Goal: Transaction & Acquisition: Purchase product/service

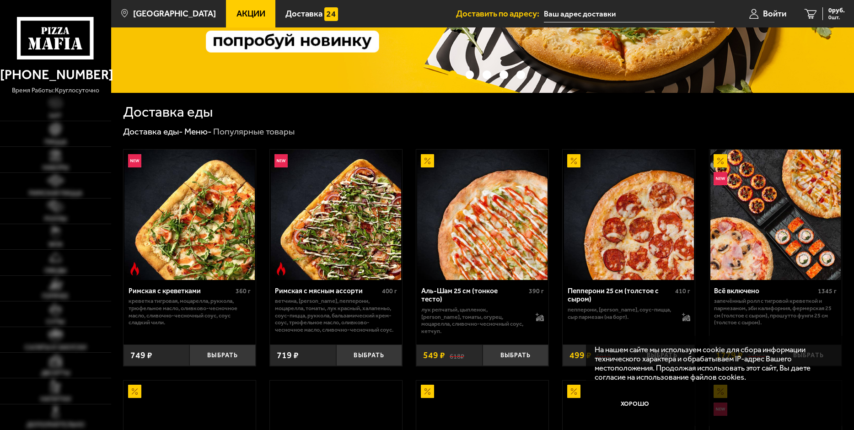
scroll to position [183, 0]
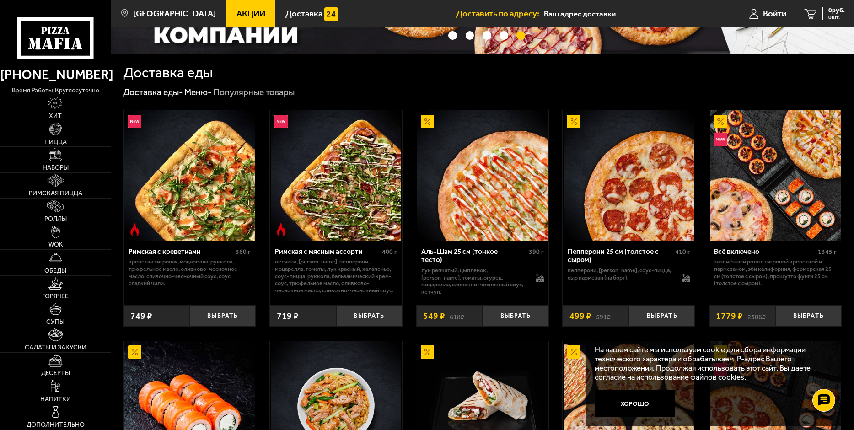
click at [225, 215] on img at bounding box center [189, 175] width 130 height 130
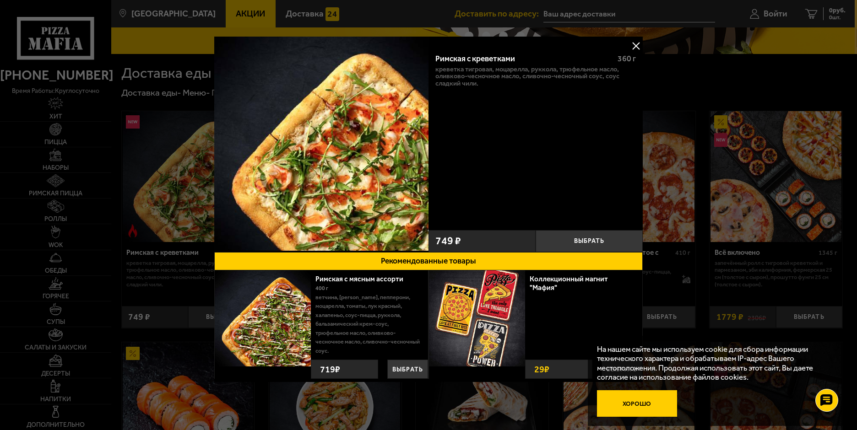
click at [638, 401] on button "Хорошо" at bounding box center [637, 403] width 81 height 27
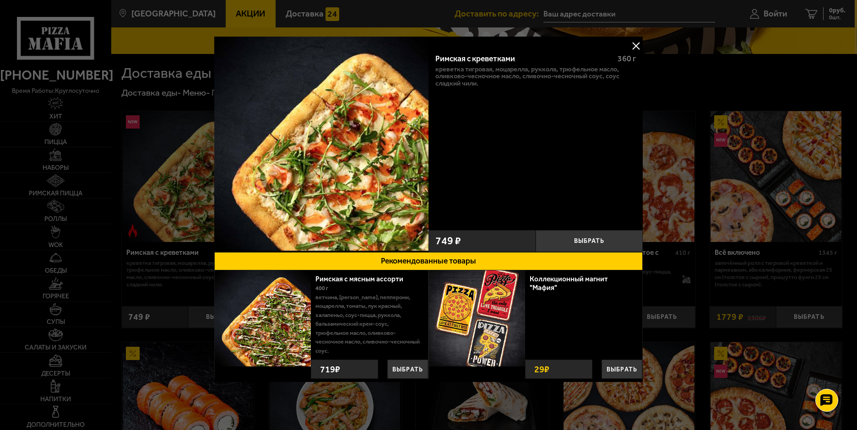
click at [629, 45] on button at bounding box center [636, 46] width 14 height 14
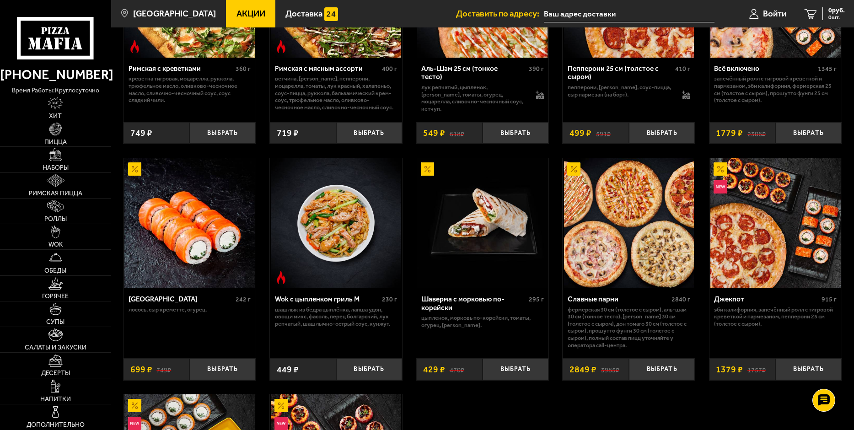
scroll to position [229, 0]
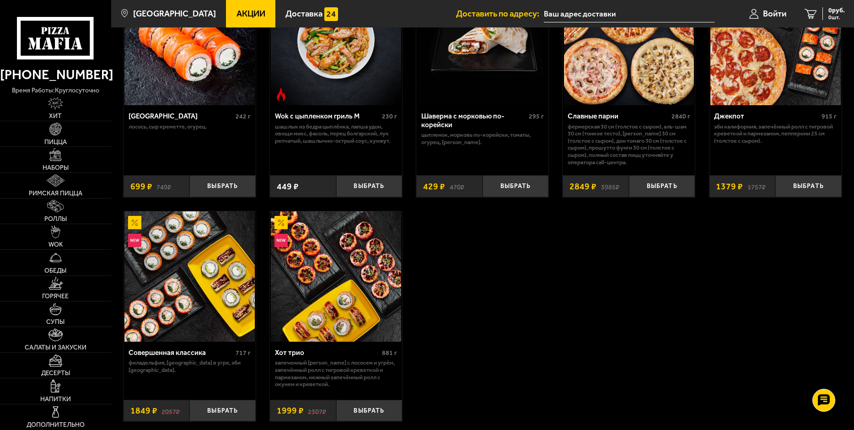
scroll to position [320, 0]
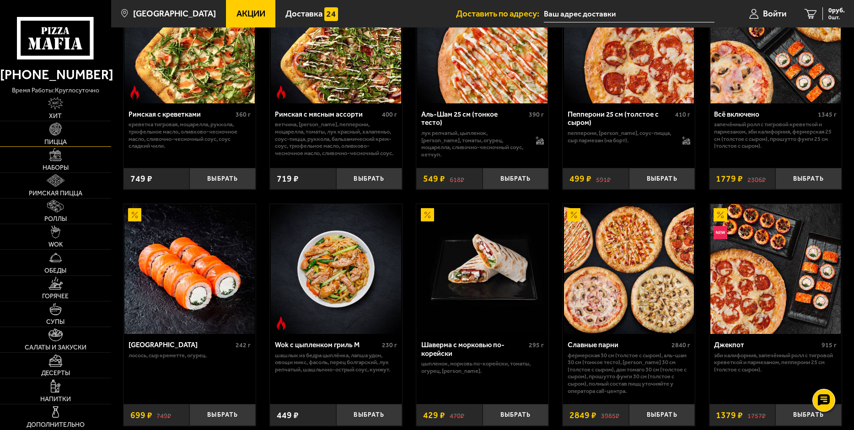
click at [68, 136] on link "Пицца" at bounding box center [55, 133] width 111 height 25
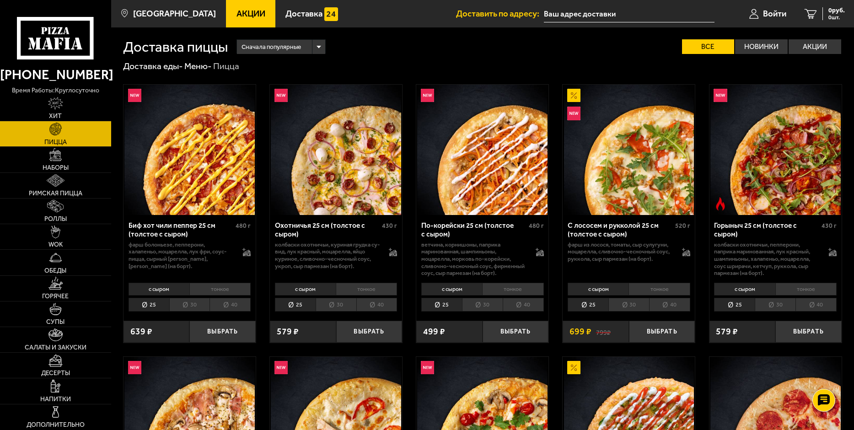
click at [486, 307] on li "30" at bounding box center [482, 305] width 41 height 14
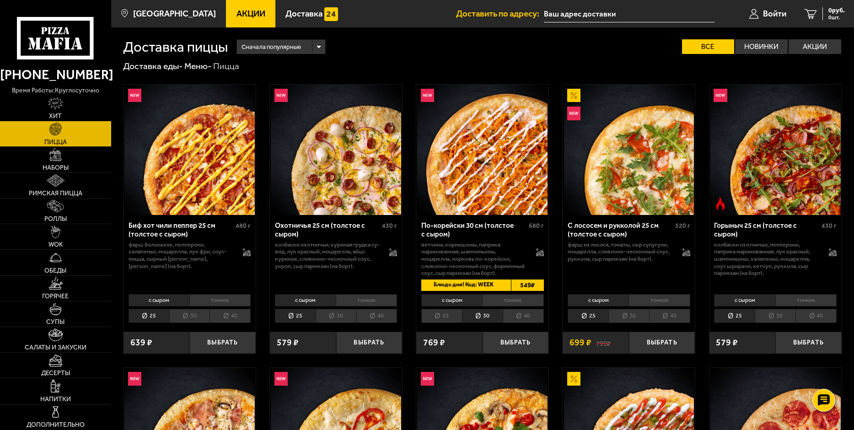
click at [345, 315] on li "30" at bounding box center [336, 316] width 41 height 14
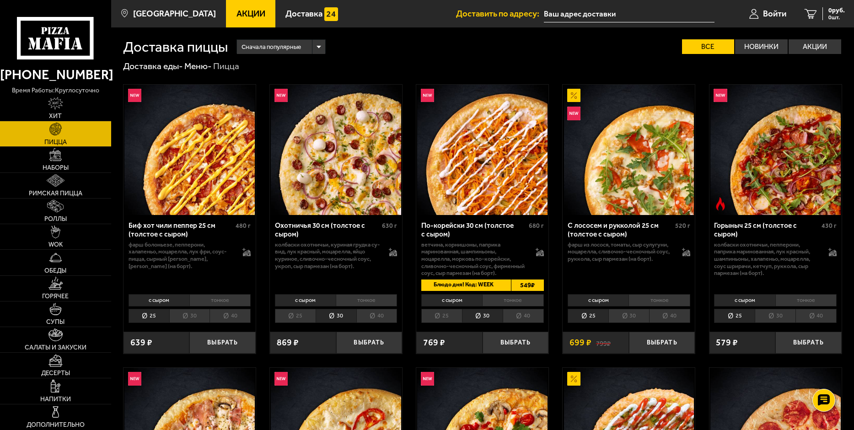
click at [193, 319] on li "30" at bounding box center [189, 316] width 41 height 14
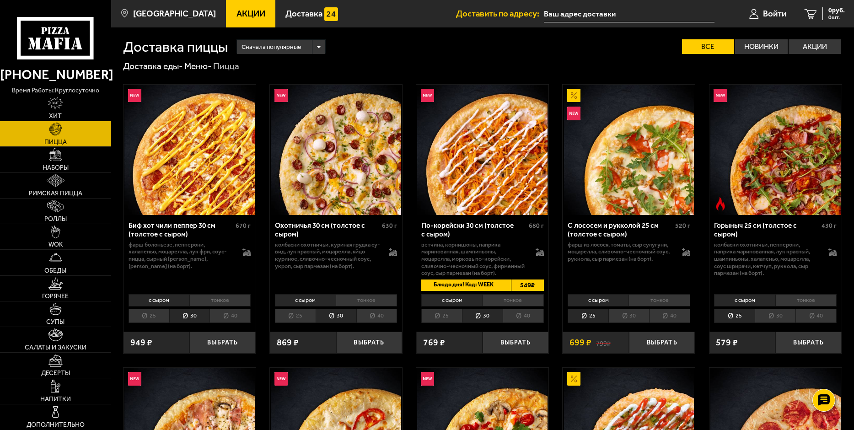
click at [626, 316] on li "30" at bounding box center [629, 316] width 41 height 14
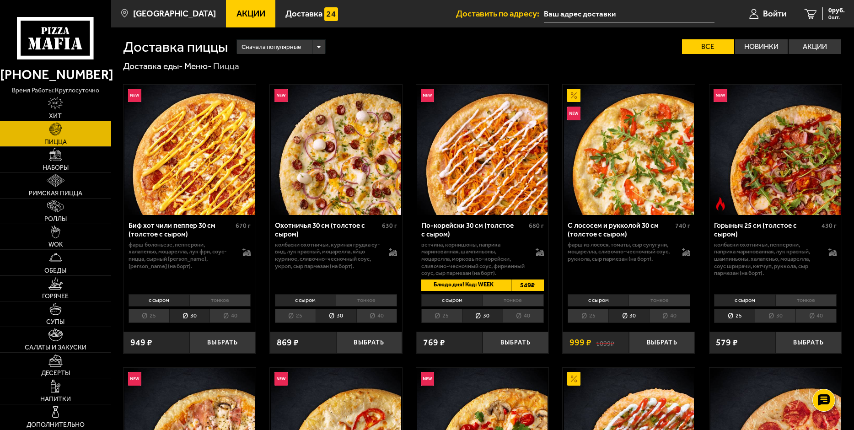
click at [777, 316] on li "30" at bounding box center [775, 316] width 41 height 14
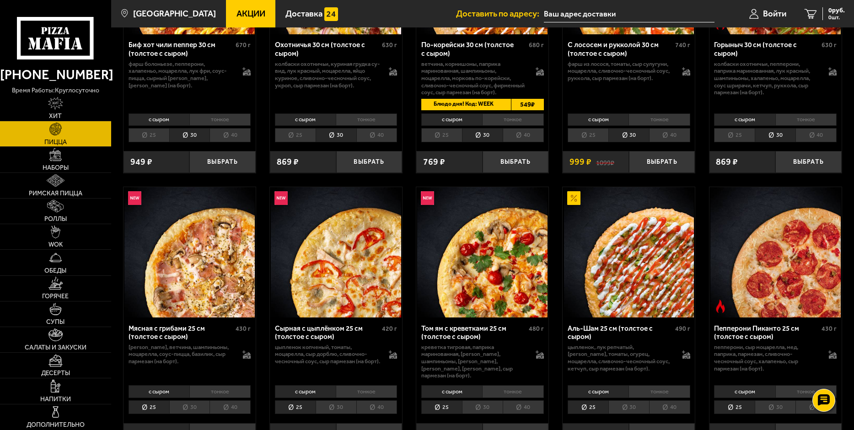
scroll to position [183, 0]
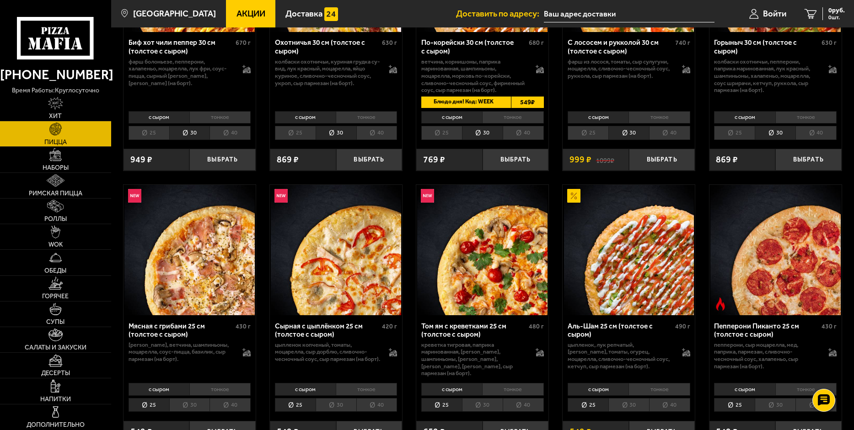
click at [180, 399] on li "30" at bounding box center [189, 405] width 41 height 14
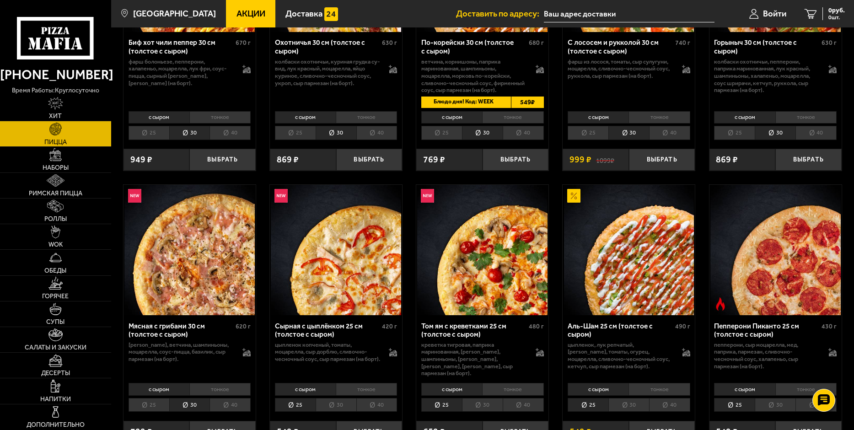
click at [330, 398] on li "30" at bounding box center [336, 405] width 41 height 14
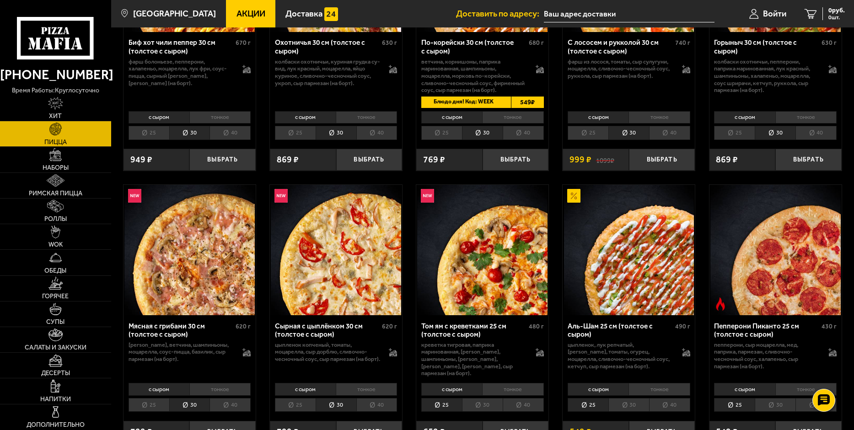
click at [489, 400] on li "30" at bounding box center [482, 405] width 41 height 14
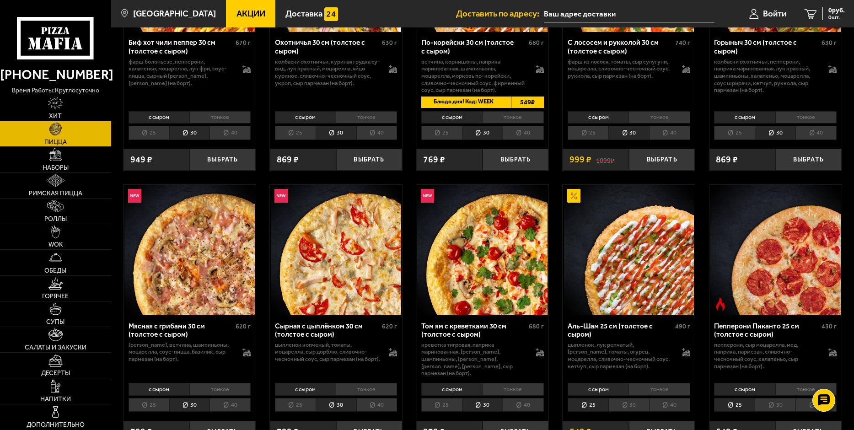
click at [638, 398] on li "30" at bounding box center [629, 405] width 41 height 14
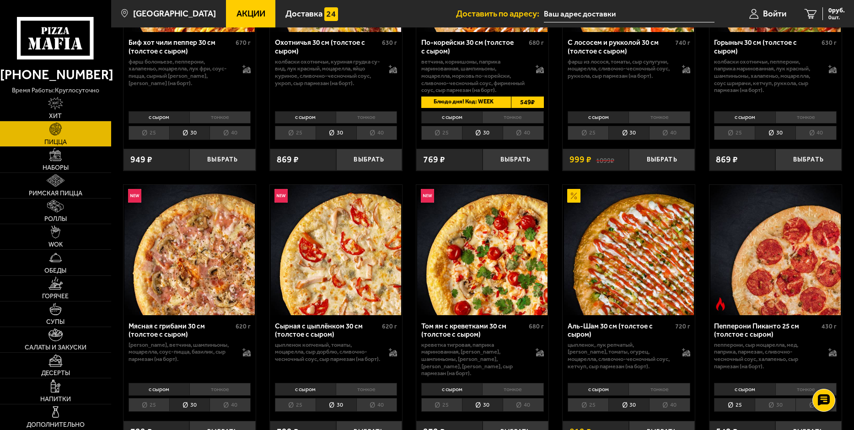
click at [778, 398] on li "30" at bounding box center [775, 405] width 41 height 14
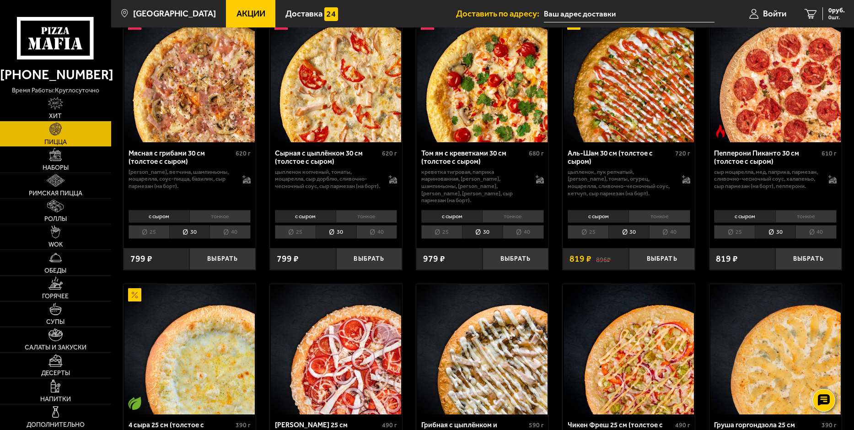
scroll to position [458, 0]
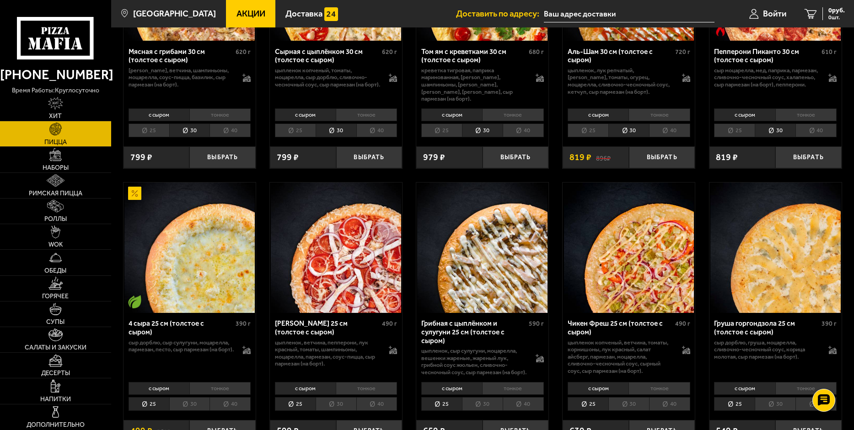
click at [186, 408] on li "30" at bounding box center [189, 404] width 41 height 14
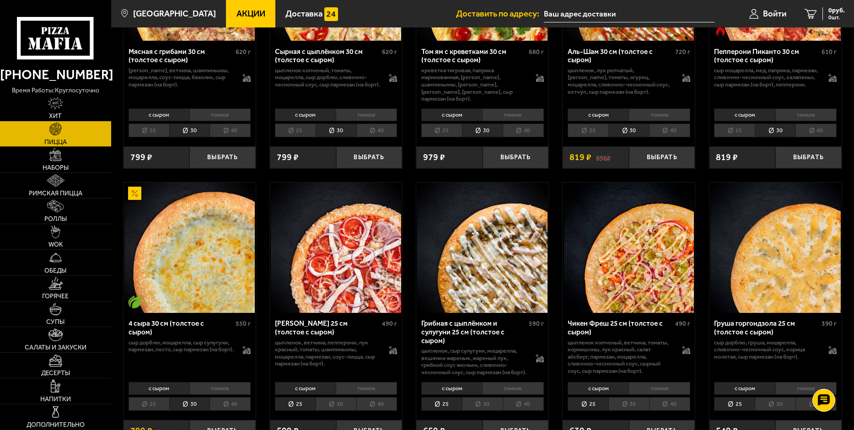
click at [333, 410] on li "30" at bounding box center [336, 404] width 41 height 14
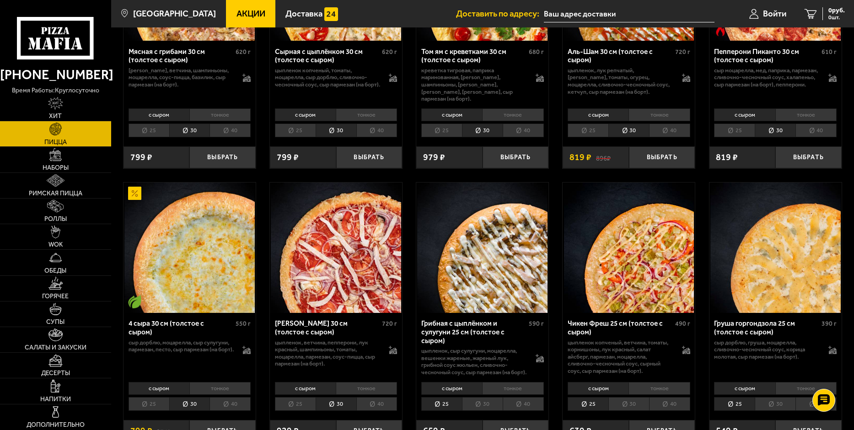
click at [480, 408] on li "30" at bounding box center [482, 404] width 41 height 14
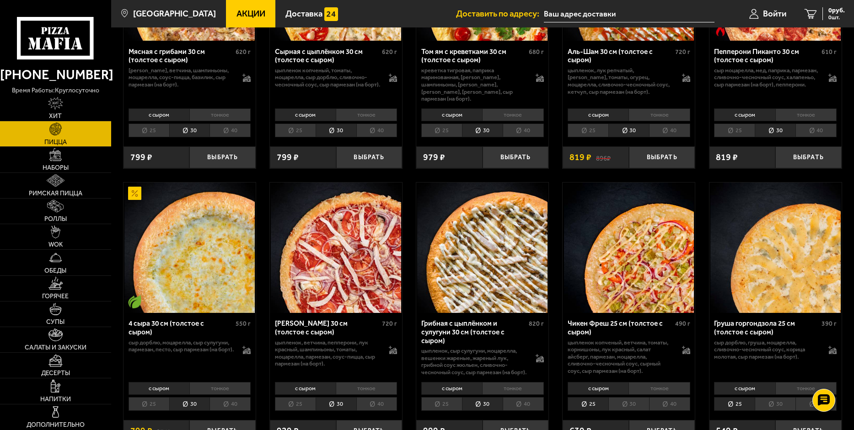
click at [618, 409] on li "30" at bounding box center [629, 404] width 41 height 14
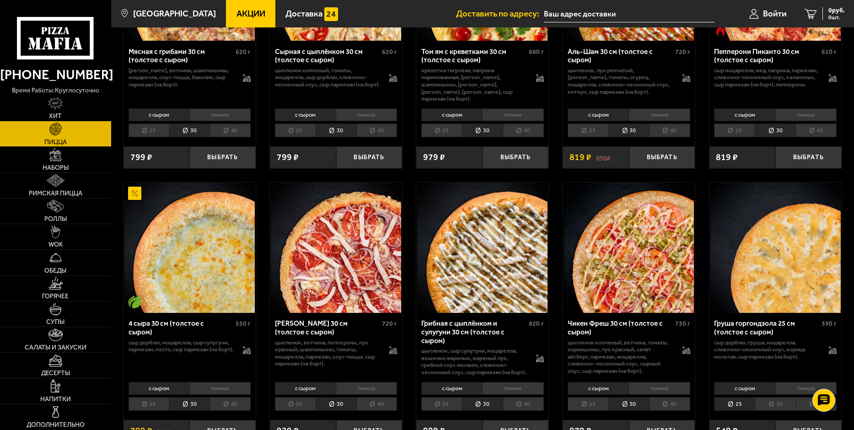
click at [774, 404] on li "30" at bounding box center [775, 404] width 41 height 14
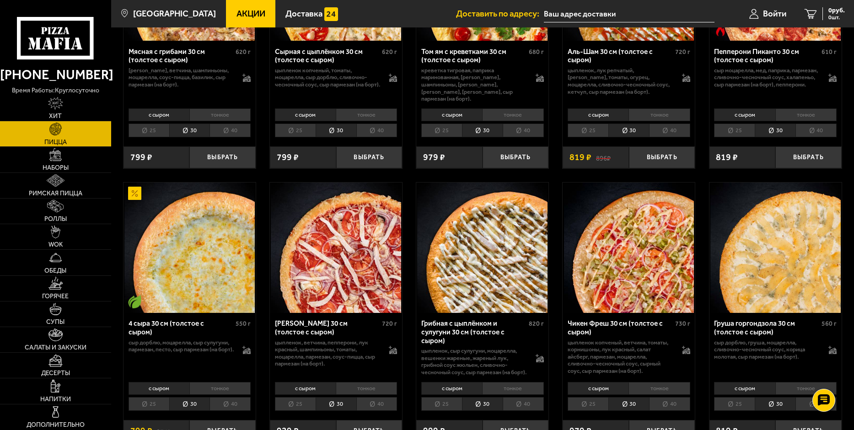
scroll to position [320, 0]
